Goal: Check status: Check status

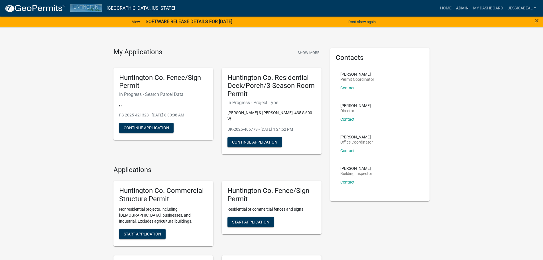
click at [468, 6] on link "Admin" at bounding box center [462, 8] width 17 height 11
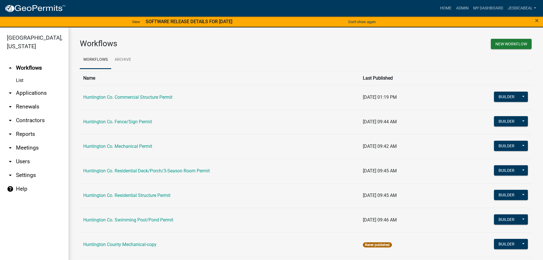
click at [38, 89] on link "arrow_drop_down Applications" at bounding box center [34, 93] width 68 height 14
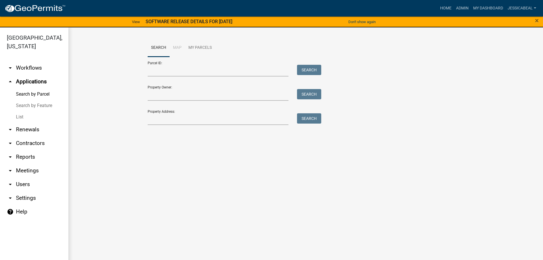
click at [28, 115] on link "List" at bounding box center [34, 116] width 68 height 11
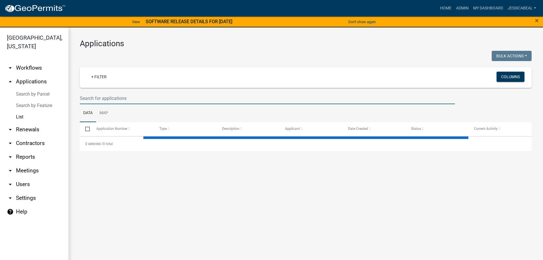
drag, startPoint x: 86, startPoint y: 98, endPoint x: 87, endPoint y: 93, distance: 5.4
click at [86, 95] on input "text" at bounding box center [267, 98] width 375 height 12
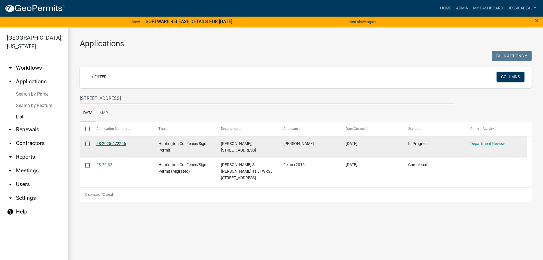
type input "[STREET_ADDRESS]"
click at [122, 141] on link "FS-2025-472206" at bounding box center [111, 143] width 30 height 5
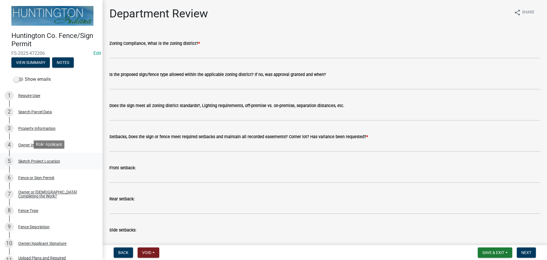
click at [27, 156] on div "5 Sketch Project Location" at bounding box center [49, 160] width 89 height 9
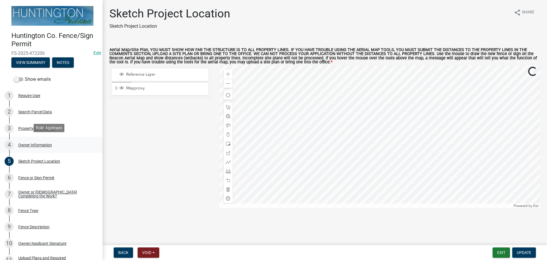
click at [28, 147] on div "4 Owner Information" at bounding box center [49, 144] width 89 height 9
